Goal: Task Accomplishment & Management: Use online tool/utility

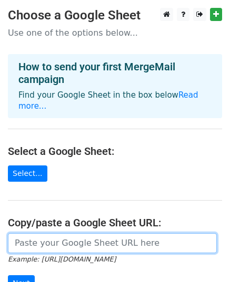
scroll to position [137, 0]
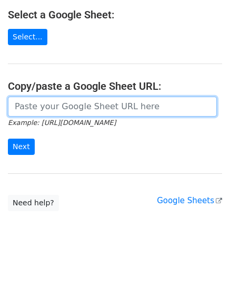
click at [58, 97] on input "url" at bounding box center [112, 107] width 209 height 20
paste input "https://docs.google.com/spreadsheets/d/1RcDFtD8USCCsMh_HJse3lb-ViGdFjvCO5XqMfXS…"
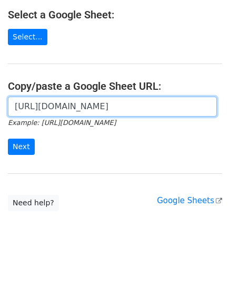
scroll to position [0, 231]
type input "https://docs.google.com/spreadsheets/d/1RcDFtD8USCCsMh_HJse3lb-ViGdFjvCO5XqMfXS…"
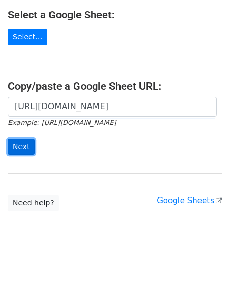
click at [24, 139] on input "Next" at bounding box center [21, 147] width 27 height 16
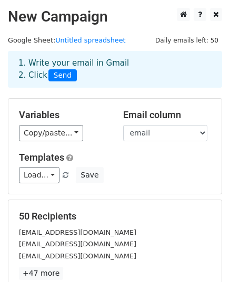
scroll to position [166, 0]
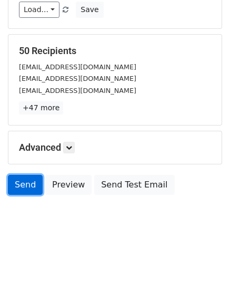
click at [21, 185] on link "Send" at bounding box center [25, 185] width 35 height 20
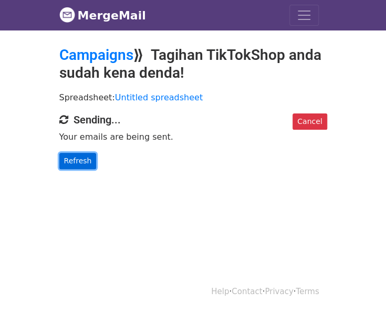
click at [89, 164] on link "Refresh" at bounding box center [77, 161] width 37 height 16
